Goal: Task Accomplishment & Management: Complete application form

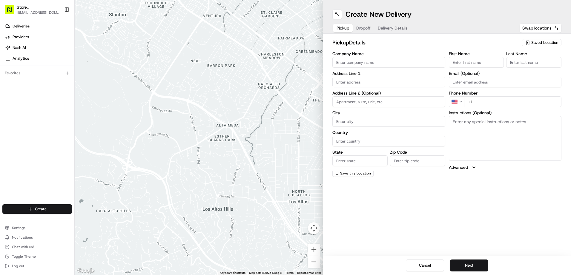
click at [533, 41] on span "Saved Location" at bounding box center [544, 42] width 27 height 5
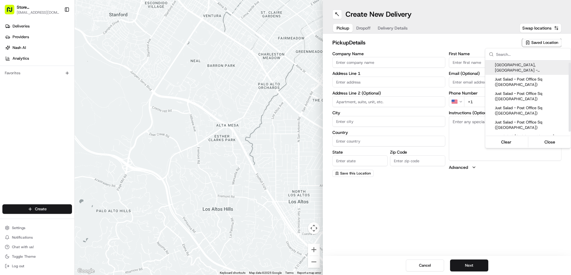
scroll to position [6, 0]
drag, startPoint x: 570, startPoint y: 76, endPoint x: 569, endPoint y: 101, distance: 24.5
click at [569, 101] on div "Suggestions" at bounding box center [569, 100] width 2 height 69
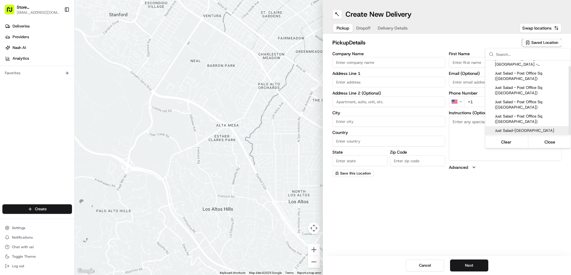
click at [525, 129] on span "Just Salad-[GEOGRAPHIC_DATA]" at bounding box center [530, 130] width 73 height 5
type input "Just Salad-[GEOGRAPHIC_DATA]"
type input "[STREET_ADDRESS]"
type input "[GEOGRAPHIC_DATA]"
type input "US"
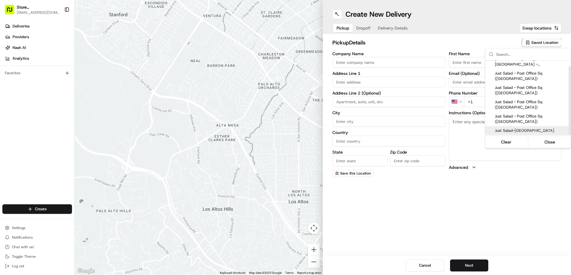
type input "MA"
type input "02210"
type input "Blad"
type input "R"
type input "[PHONE_NUMBER]"
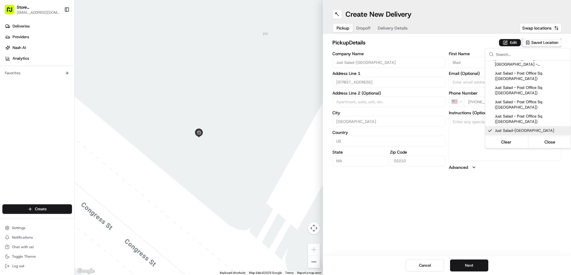
click at [449, 17] on html "Store [STREET_ADDRESS] (Post Office Square) (Just Salad) [EMAIL_ADDRESS][DOMAIN…" at bounding box center [285, 137] width 571 height 275
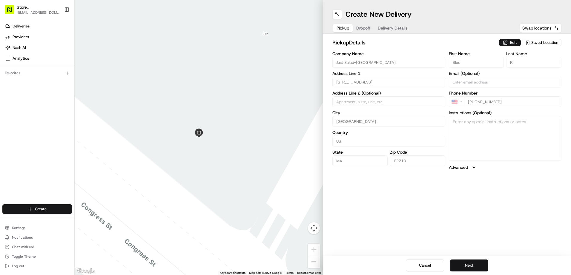
click at [473, 261] on button "Next" at bounding box center [469, 266] width 38 height 12
click at [525, 41] on icon "button" at bounding box center [527, 42] width 5 height 5
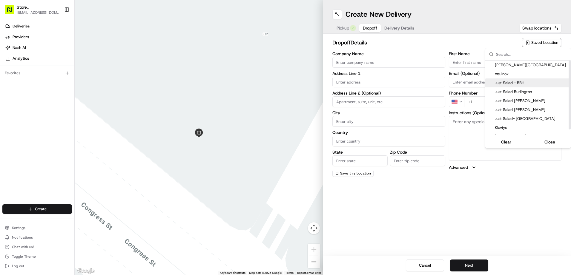
click at [516, 81] on span "Just Salad - BBH" at bounding box center [530, 82] width 73 height 5
type input "Just Salad - BBH"
type input "[STREET_ADDRESS]"
type input "[GEOGRAPHIC_DATA]"
type input "US"
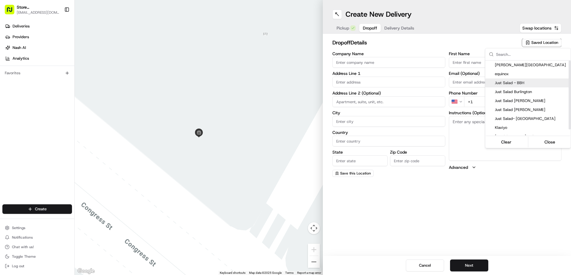
type input "MA"
type input "02110"
type input "Abygaelle"
type input "B"
type input "[PHONE_NUMBER]"
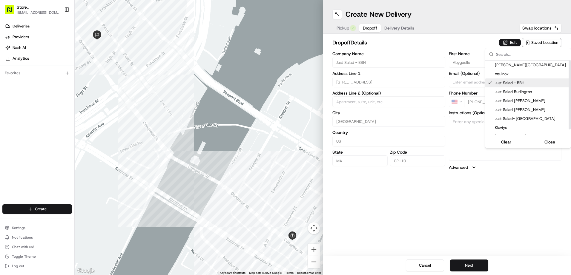
click at [470, 203] on html "Store [STREET_ADDRESS] (Post Office Square) (Just Salad) [EMAIL_ADDRESS][DOMAIN…" at bounding box center [285, 137] width 571 height 275
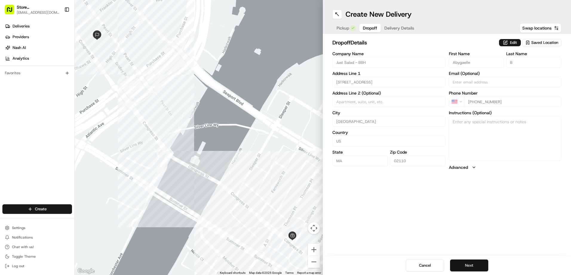
click at [468, 264] on button "Next" at bounding box center [469, 266] width 38 height 12
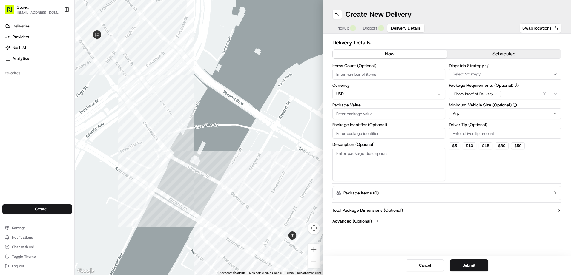
click at [337, 115] on input "Package Value" at bounding box center [388, 113] width 113 height 11
type input "20"
click at [554, 94] on icon "button" at bounding box center [554, 94] width 5 height 5
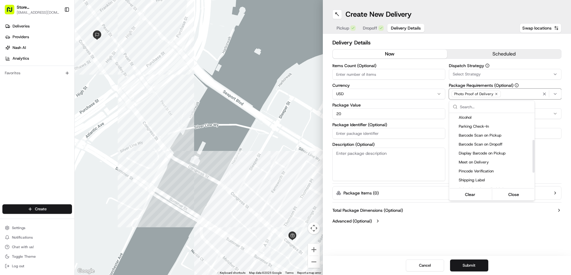
drag, startPoint x: 532, startPoint y: 132, endPoint x: 524, endPoint y: 161, distance: 29.9
click at [532, 161] on div "Suggestions" at bounding box center [533, 156] width 2 height 33
click at [494, 167] on span "Pincode Verification" at bounding box center [494, 169] width 73 height 5
click at [542, 149] on html "Store [STREET_ADDRESS] (Post Office Square) (Just Salad) [EMAIL_ADDRESS][DOMAIN…" at bounding box center [285, 137] width 571 height 275
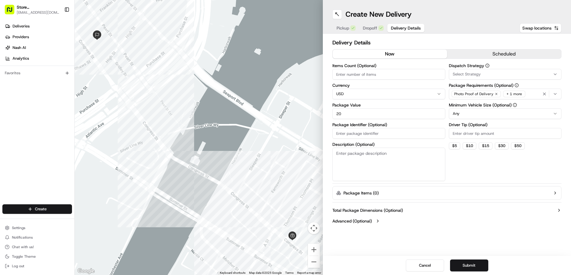
click at [553, 116] on html "Store [STREET_ADDRESS] (Post Office Square) (Just Salad) [EMAIL_ADDRESS][DOMAIN…" at bounding box center [285, 137] width 571 height 275
click at [552, 114] on html "Store [STREET_ADDRESS] (Post Office Square) (Just Salad) [EMAIL_ADDRESS][DOMAIN…" at bounding box center [285, 137] width 571 height 275
click at [563, 120] on html "Store [STREET_ADDRESS] (Post Office Square) (Just Salad) [EMAIL_ADDRESS][DOMAIN…" at bounding box center [285, 137] width 571 height 275
click at [466, 267] on button "Submit" at bounding box center [469, 266] width 38 height 12
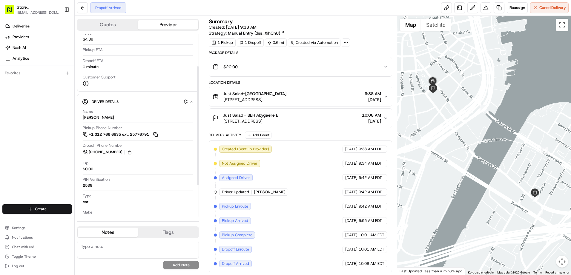
scroll to position [56, 0]
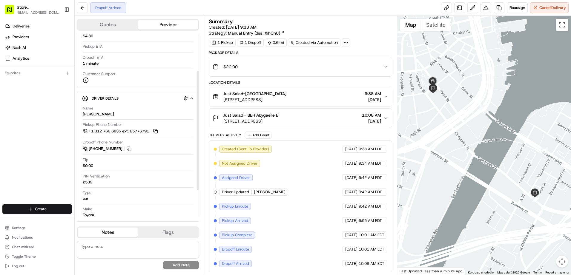
drag, startPoint x: 196, startPoint y: 90, endPoint x: 201, endPoint y: 129, distance: 39.1
click at [199, 131] on div at bounding box center [197, 125] width 2 height 182
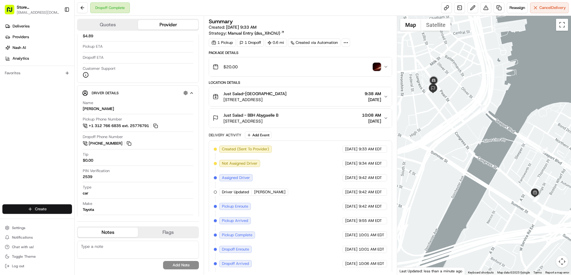
click at [48, 208] on html "Store [STREET_ADDRESS] (Post Office Square) (Just Salad) [EMAIL_ADDRESS][DOMAIN…" at bounding box center [285, 137] width 571 height 275
click at [95, 221] on link "Delivery" at bounding box center [108, 220] width 67 height 11
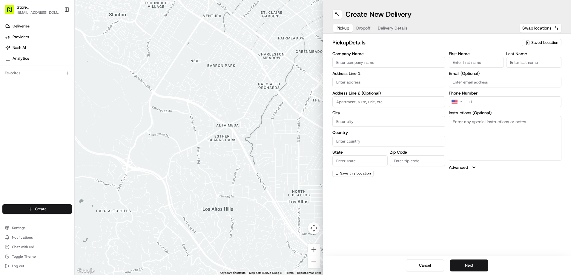
click at [541, 42] on span "Saved Location" at bounding box center [544, 42] width 27 height 5
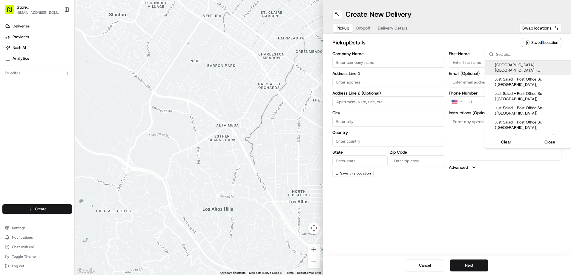
click at [541, 42] on html "Store [STREET_ADDRESS] (Post Office Square) (Just Salad) [EMAIL_ADDRESS][DOMAIN…" at bounding box center [285, 137] width 571 height 275
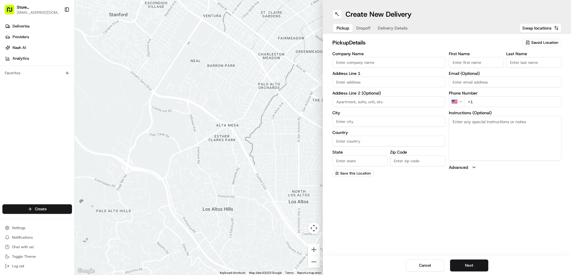
click at [497, 44] on h2 "pickup Details" at bounding box center [425, 42] width 186 height 8
click at [537, 43] on span "Saved Location" at bounding box center [544, 42] width 27 height 5
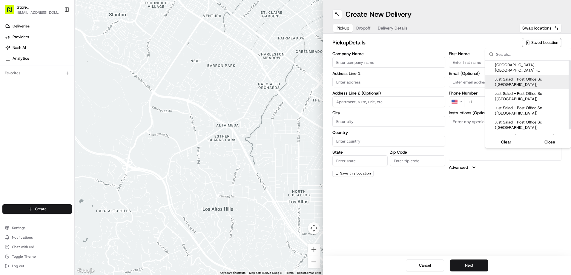
scroll to position [6, 0]
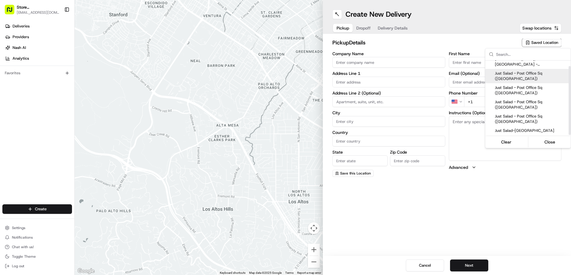
drag, startPoint x: 568, startPoint y: 85, endPoint x: 570, endPoint y: 107, distance: 22.5
click at [570, 107] on div "Suggestions" at bounding box center [569, 100] width 2 height 69
click at [546, 116] on span "Just Salad - Post Office Sq ([GEOGRAPHIC_DATA])" at bounding box center [530, 119] width 73 height 11
type input "Just Salad - Post Office Sq ([GEOGRAPHIC_DATA])"
type input "[STREET_ADDRESS]"
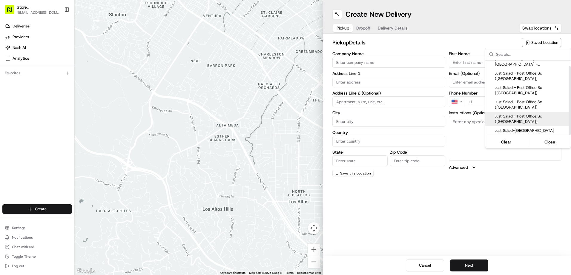
type input "[GEOGRAPHIC_DATA]"
type input "US"
type input "MA"
type input "02110"
type input "Ed"
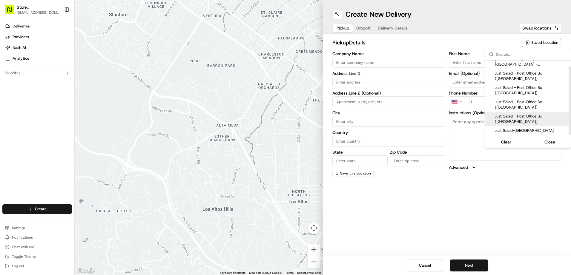
type input "[PHONE_NUMBER]"
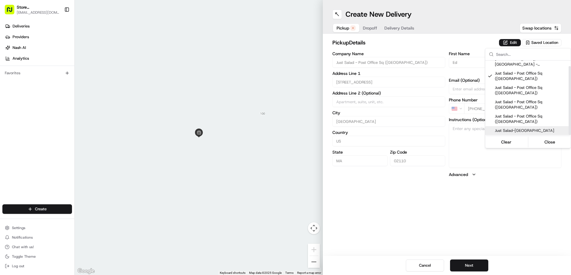
click at [485, 211] on html "Store [STREET_ADDRESS] (Post Office Square) (Just Salad) [EMAIL_ADDRESS][DOMAIN…" at bounding box center [285, 137] width 571 height 275
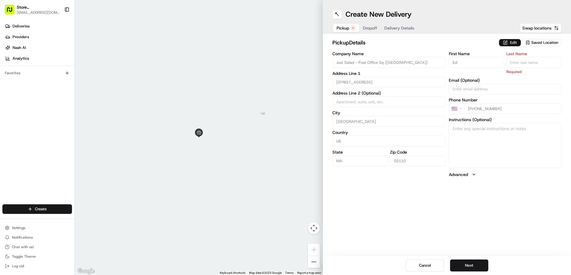
click at [513, 44] on button "Edit" at bounding box center [510, 42] width 22 height 7
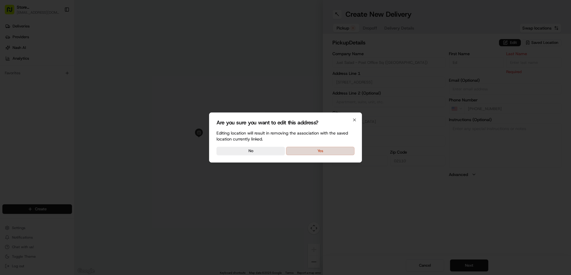
click at [329, 149] on button "Yes" at bounding box center [320, 151] width 68 height 8
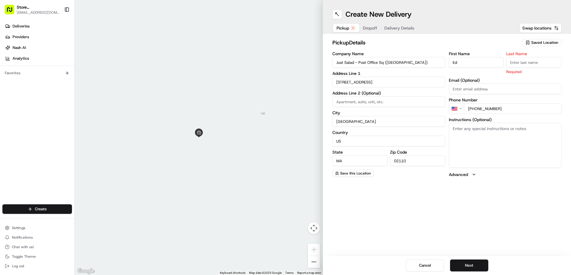
click at [463, 64] on input "Ed" at bounding box center [475, 62] width 55 height 11
type input "E"
type input "ABBY"
type input "B"
click at [501, 108] on div "First Name [PERSON_NAME] Last Name B Required Email (Optional) Phone Number US …" at bounding box center [504, 115] width 113 height 126
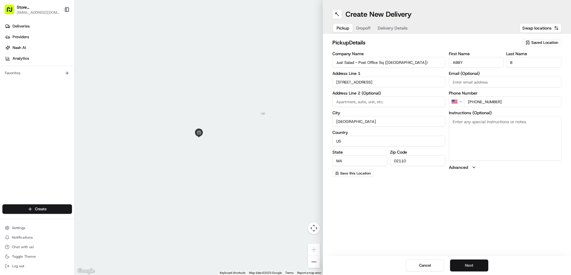
type input "[PHONE_NUMBER]"
click at [467, 262] on button "Next" at bounding box center [469, 266] width 38 height 12
click at [345, 64] on input "Company Name" at bounding box center [388, 62] width 113 height 11
type input "[PERSON_NAME]"
type input "[STREET_ADDRESS]"
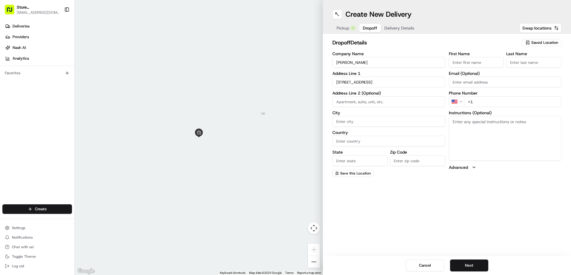
type input "Floor 5"
type input "[GEOGRAPHIC_DATA]"
type input "MA"
type input "02109"
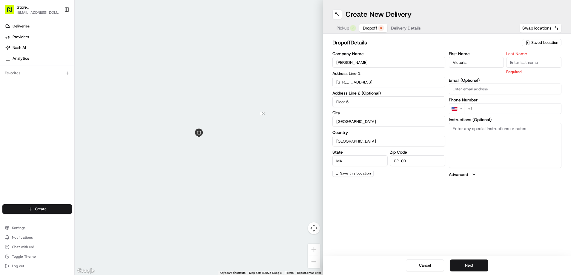
click at [480, 65] on input "Victoria" at bounding box center [475, 62] width 55 height 11
type input "V"
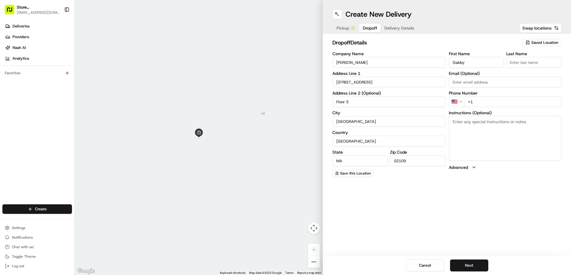
type input "Gabby"
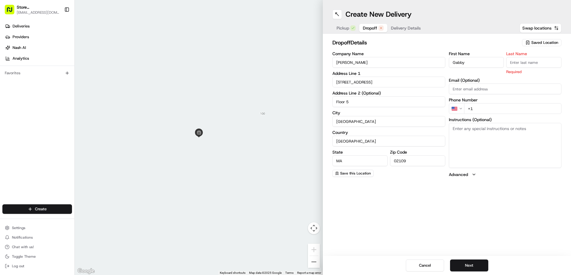
click at [531, 66] on input "Last Name" at bounding box center [533, 62] width 55 height 11
type input "Gavala"
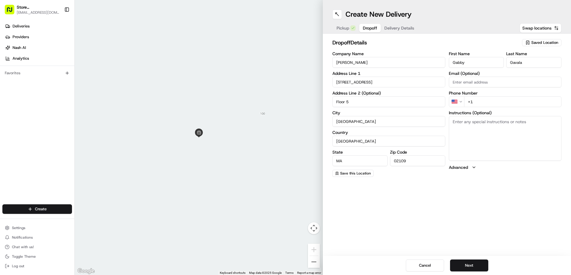
paste input "[PHONE_NUMBER]"
type input "[PHONE_NUMBER]"
click at [517, 196] on div "Create New Delivery Pickup Dropoff Delivery Details Swap locations dropoff Deta…" at bounding box center [447, 137] width 248 height 275
click at [459, 124] on textarea "Instructions (Optional)" at bounding box center [504, 138] width 113 height 45
type textarea "Call to Gabby when you arrive ."
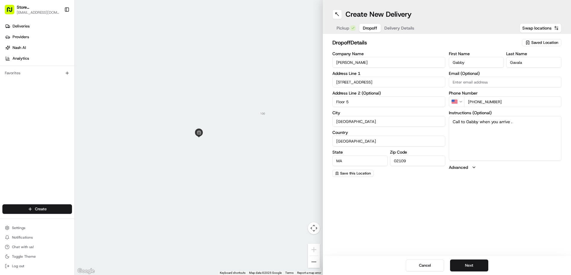
click at [535, 232] on div "Create New Delivery Pickup Dropoff Delivery Details Swap locations dropoff Deta…" at bounding box center [447, 137] width 248 height 275
click at [473, 263] on button "Next" at bounding box center [469, 266] width 38 height 12
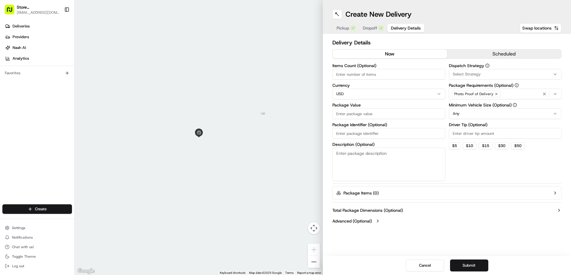
click at [349, 111] on input "Package Value" at bounding box center [388, 113] width 113 height 11
type input "350.42"
click at [557, 113] on html "Store [STREET_ADDRESS] (Post Office Square) (Just Salad) [EMAIL_ADDRESS][DOMAIN…" at bounding box center [285, 137] width 571 height 275
click at [488, 147] on button "$ 15" at bounding box center [485, 145] width 14 height 7
type input "15"
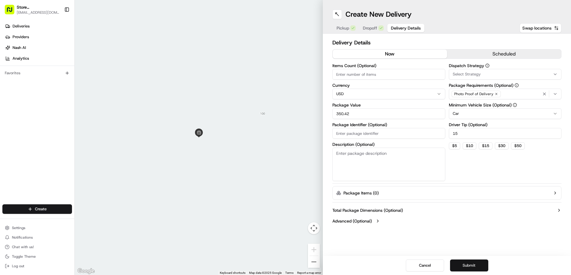
click at [470, 263] on button "Submit" at bounding box center [469, 266] width 38 height 12
